Goal: Complete application form

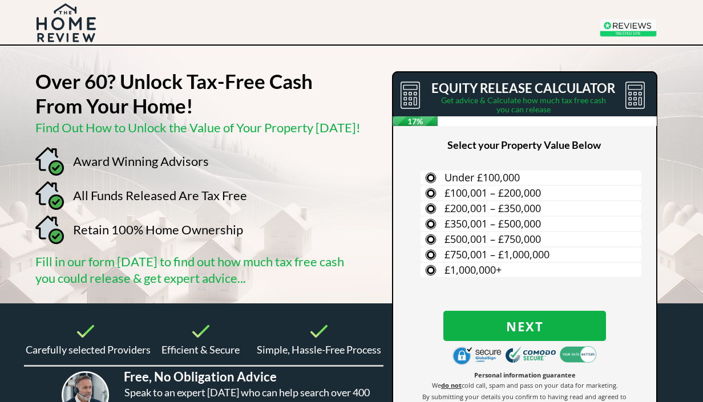
click at [469, 209] on span "£200,001 – £350,000" at bounding box center [493, 208] width 96 height 14
click at [0, 0] on input "£200,001 – £350,000" at bounding box center [0, 0] width 0 height 0
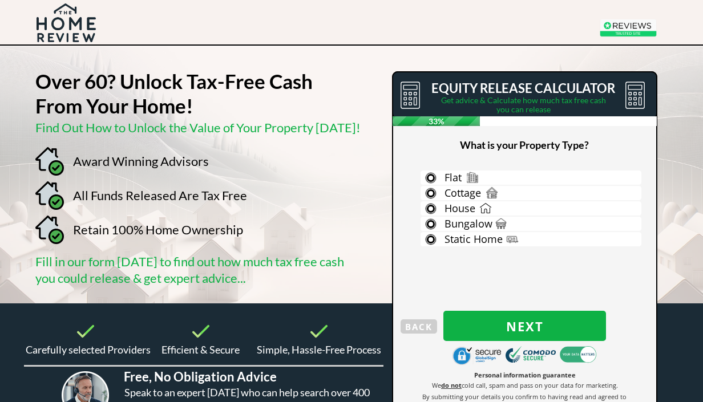
click at [472, 212] on span "House" at bounding box center [460, 208] width 31 height 14
click at [0, 0] on input "House" at bounding box center [0, 0] width 0 height 0
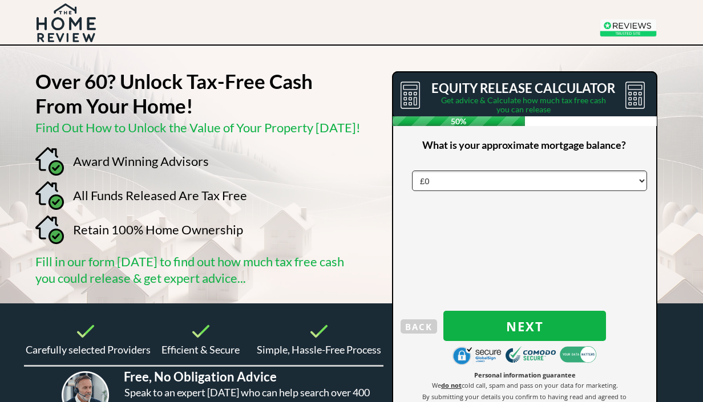
click at [516, 319] on span "Next" at bounding box center [524, 326] width 163 height 15
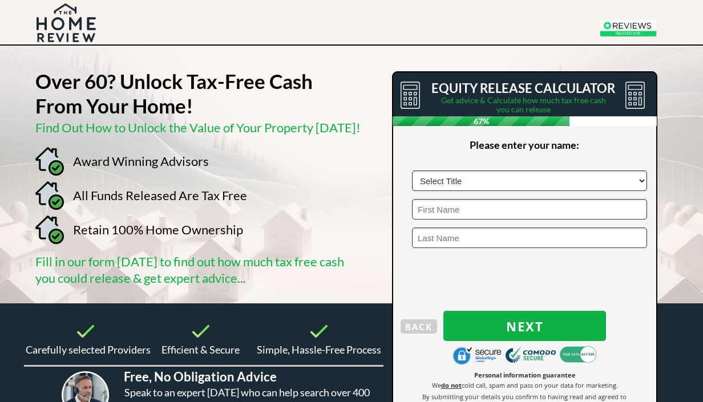
click at [439, 179] on select "Select Title Mr Mrs Ms Miss Dr [PERSON_NAME]" at bounding box center [529, 181] width 235 height 21
select select "Ms"
click at [427, 209] on input "text" at bounding box center [529, 209] width 235 height 21
type input "[PERSON_NAME]"
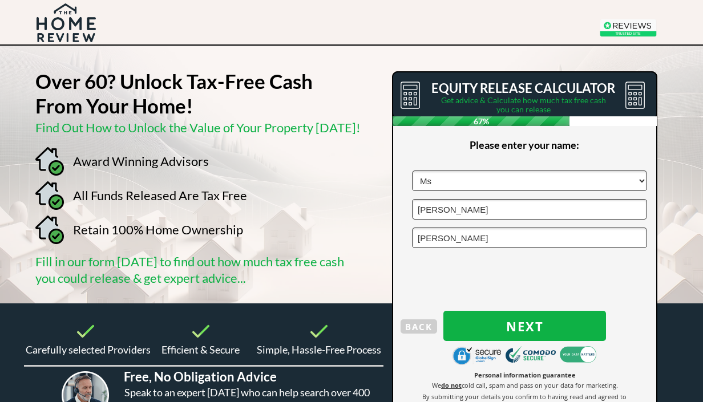
click at [445, 214] on input "[PERSON_NAME]" at bounding box center [529, 209] width 235 height 21
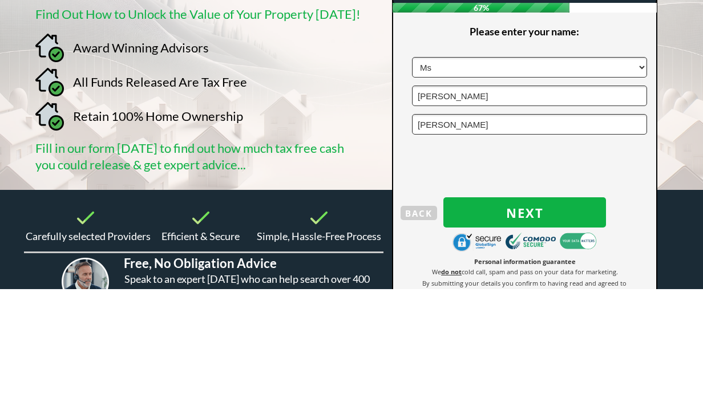
scroll to position [114, 0]
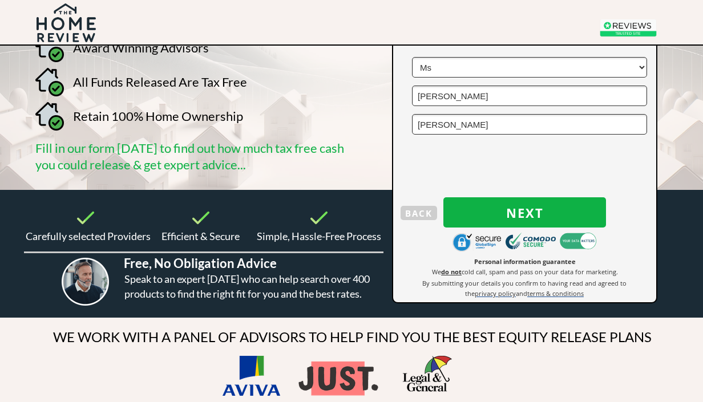
click at [530, 208] on span "Next" at bounding box center [524, 212] width 163 height 15
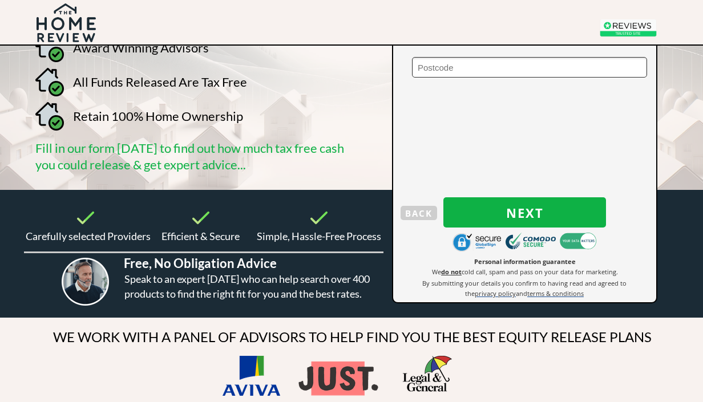
click at [431, 64] on input "text" at bounding box center [529, 67] width 235 height 21
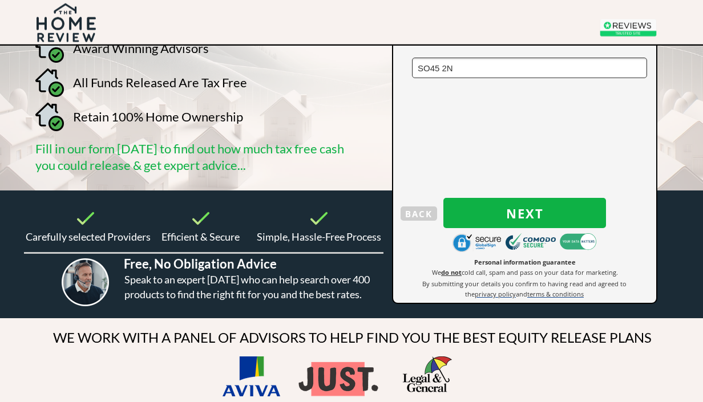
type input "SO45 2NQ"
click at [490, 199] on button "Next" at bounding box center [524, 213] width 163 height 30
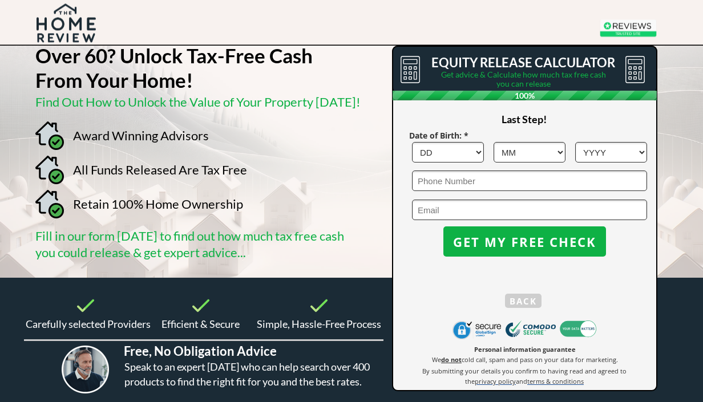
scroll to position [25, 0]
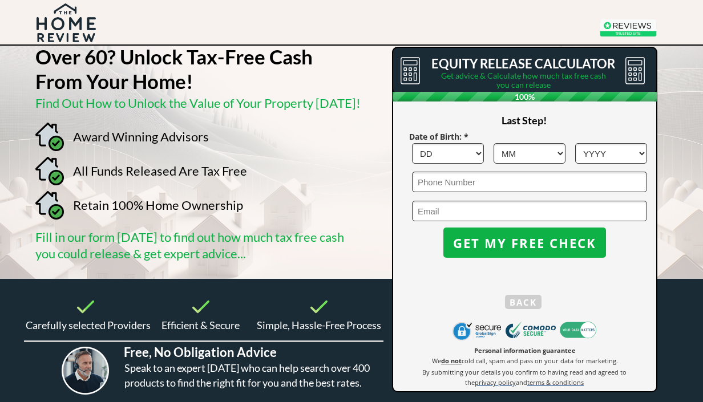
click at [478, 153] on select "DD 1 2 3 4 5 6 7 8 9 10 11 12 13 14 15 16 17 18 19 20 21 22 23 24 25 26 27 28 2…" at bounding box center [448, 153] width 72 height 21
select select "29"
click at [556, 150] on select "MM 1 2 3 4 5 6 7 8 9 10 11 12" at bounding box center [530, 153] width 72 height 21
select select "11"
click at [640, 153] on select "YYYY 1966 1965 1964 1963 1962 1961 1960 1959 1958 1957 1956 1955 1954 1953 1952…" at bounding box center [611, 153] width 72 height 21
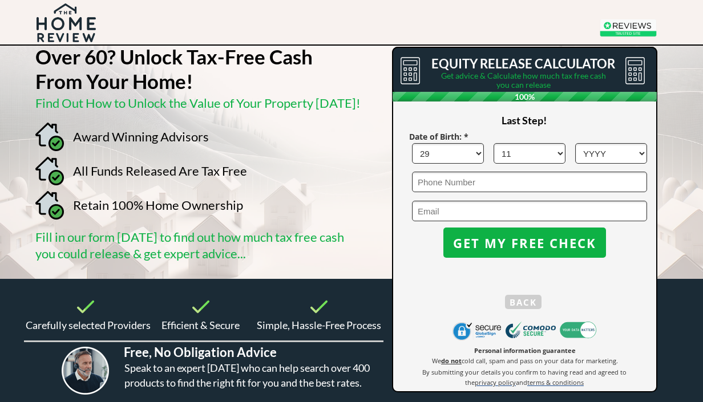
select select "1956"
click at [428, 209] on input "email" at bounding box center [529, 211] width 235 height 21
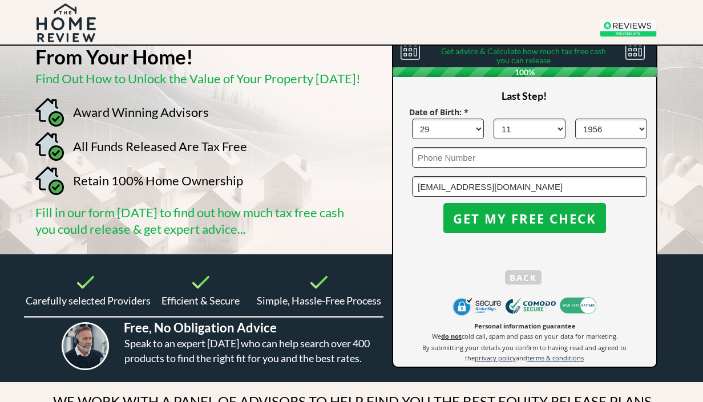
scroll to position [35, 0]
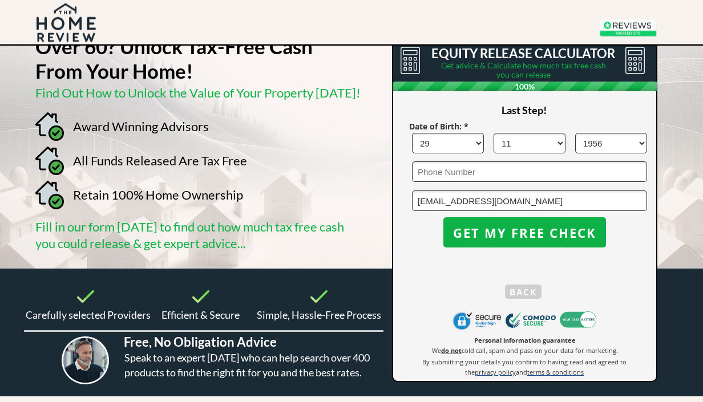
type input "[EMAIL_ADDRESS][DOMAIN_NAME]"
click at [543, 229] on span "GET MY FREE CHECK" at bounding box center [524, 232] width 163 height 15
click at [542, 231] on span "GET MY FREE CHECK" at bounding box center [524, 232] width 163 height 15
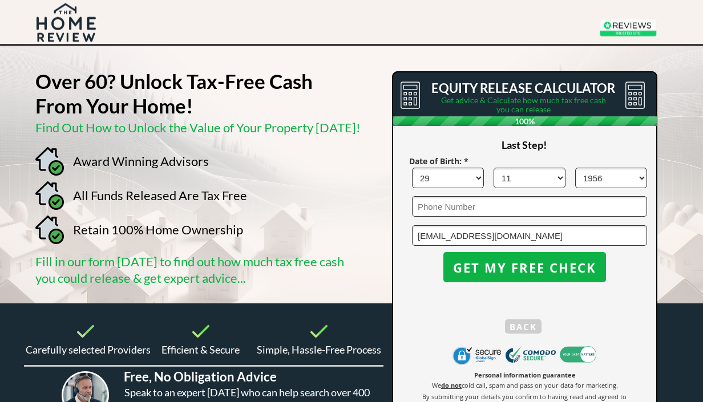
scroll to position [0, 0]
click at [588, 269] on span "GET MY FREE CHECK" at bounding box center [524, 267] width 163 height 15
click at [435, 209] on input "tel" at bounding box center [529, 206] width 235 height 21
